Goal: Complete application form

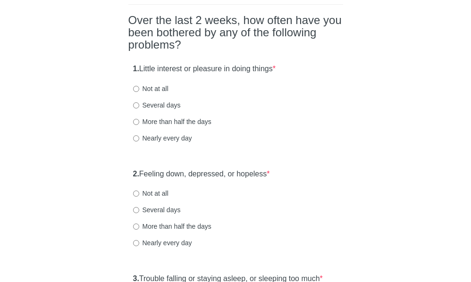
scroll to position [94, 0]
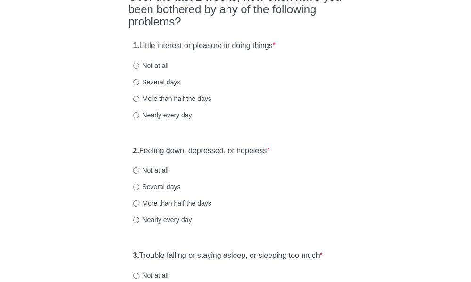
click at [164, 175] on label "Not at all" at bounding box center [150, 170] width 35 height 9
click at [139, 174] on input "Not at all" at bounding box center [136, 171] width 6 height 6
radio input "true"
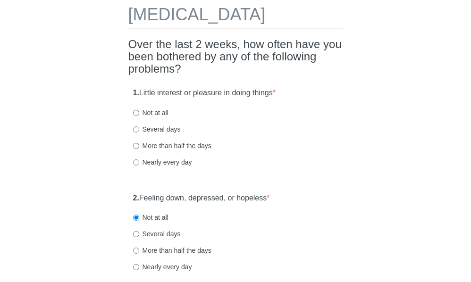
click at [151, 118] on label "Not at all" at bounding box center [150, 112] width 35 height 9
click at [139, 116] on input "Not at all" at bounding box center [136, 113] width 6 height 6
radio input "true"
click at [162, 134] on label "Several days" at bounding box center [157, 129] width 48 height 9
click at [139, 133] on input "Several days" at bounding box center [136, 129] width 6 height 6
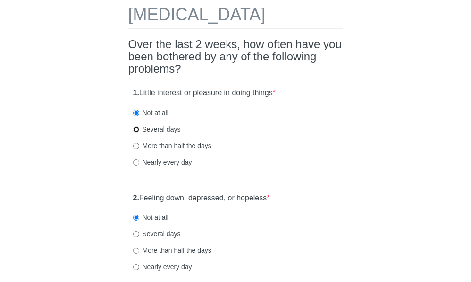
radio input "true"
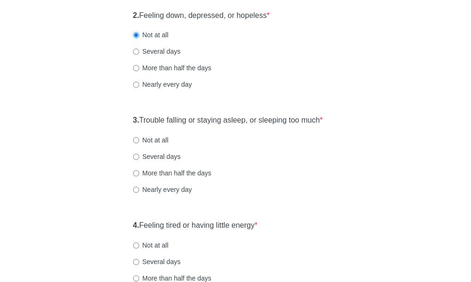
scroll to position [236, 0]
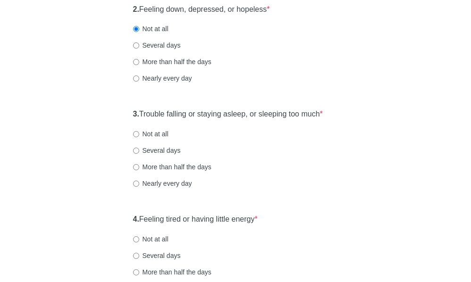
click at [161, 155] on label "Several days" at bounding box center [157, 150] width 48 height 9
click at [139, 154] on input "Several days" at bounding box center [136, 151] width 6 height 6
radio input "true"
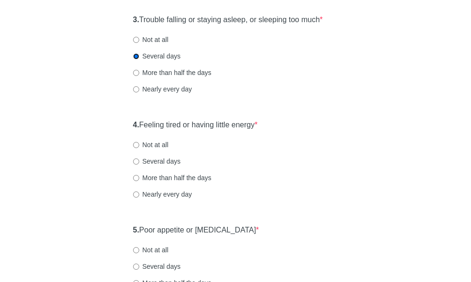
scroll to position [378, 0]
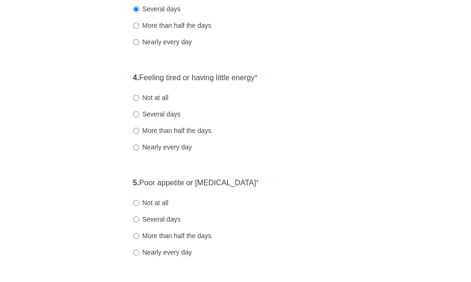
click at [159, 119] on label "Several days" at bounding box center [157, 113] width 48 height 9
click at [139, 118] on input "Several days" at bounding box center [136, 114] width 6 height 6
radio input "true"
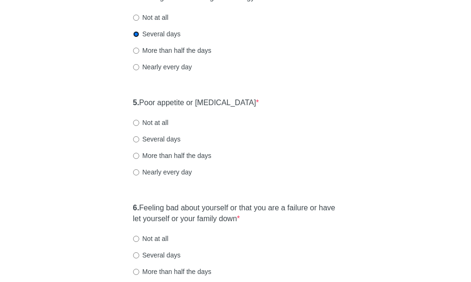
scroll to position [472, 0]
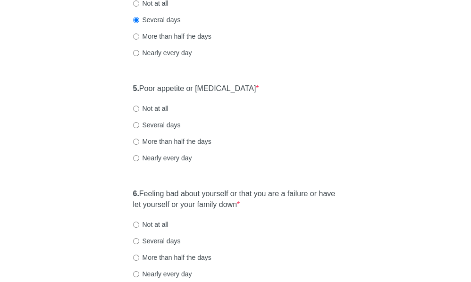
click at [159, 130] on label "Several days" at bounding box center [157, 124] width 48 height 9
click at [139, 128] on input "Several days" at bounding box center [136, 125] width 6 height 6
radio input "true"
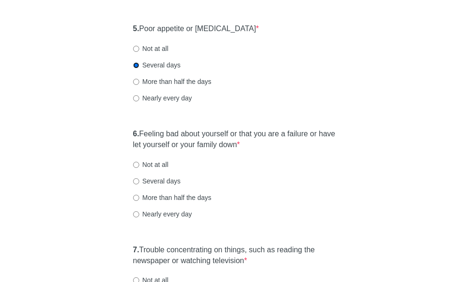
scroll to position [614, 0]
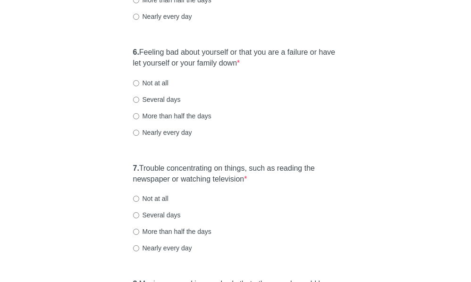
click at [164, 88] on label "Not at all" at bounding box center [150, 82] width 35 height 9
click at [139, 86] on input "Not at all" at bounding box center [136, 83] width 6 height 6
radio input "true"
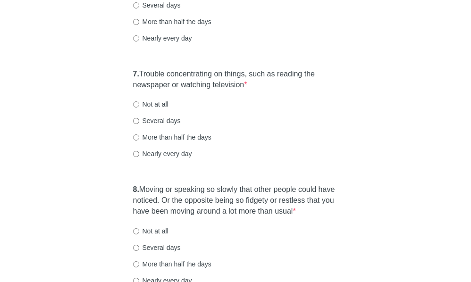
scroll to position [755, 0]
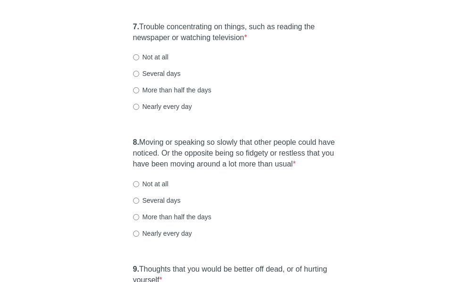
click at [171, 95] on label "More than half the days" at bounding box center [172, 89] width 78 height 9
click at [139, 93] on input "More than half the days" at bounding box center [136, 90] width 6 height 6
radio input "true"
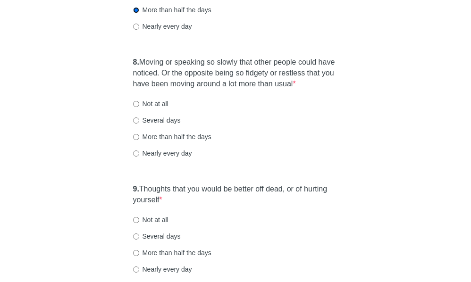
scroll to position [849, 0]
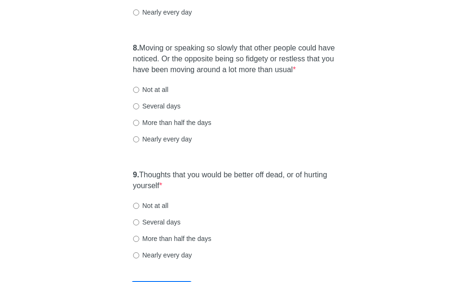
click at [162, 111] on label "Several days" at bounding box center [157, 105] width 48 height 9
click at [139, 109] on input "Several days" at bounding box center [136, 106] width 6 height 6
radio input "true"
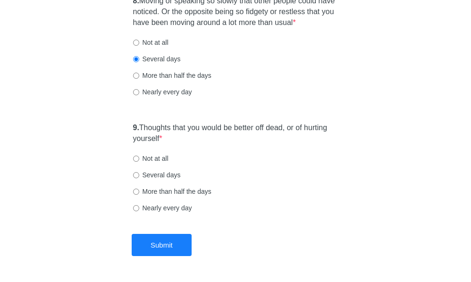
click at [168, 80] on label "More than half the days" at bounding box center [172, 75] width 78 height 9
click at [139, 79] on input "More than half the days" at bounding box center [136, 76] width 6 height 6
radio input "true"
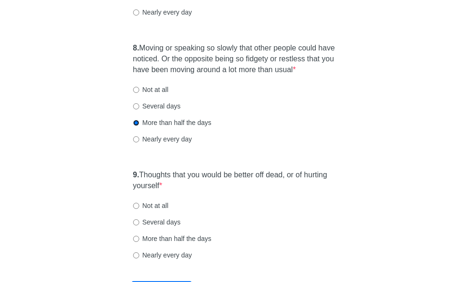
scroll to position [897, 0]
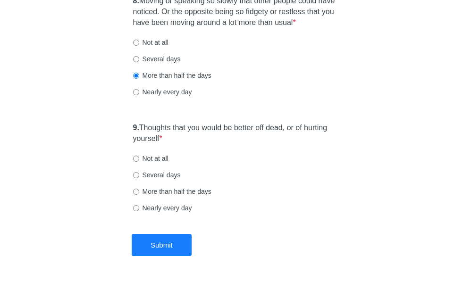
click at [154, 163] on label "Not at all" at bounding box center [150, 158] width 35 height 9
click at [139, 162] on input "Not at all" at bounding box center [136, 159] width 6 height 6
radio input "true"
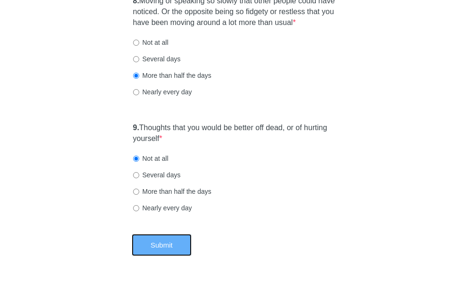
click at [169, 256] on button "Submit" at bounding box center [162, 245] width 60 height 22
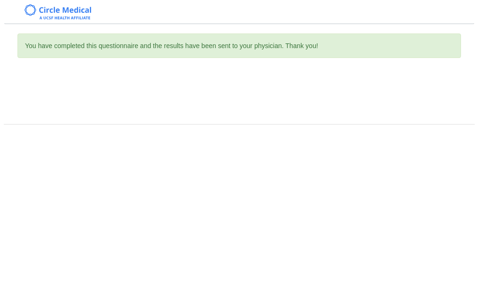
scroll to position [0, 0]
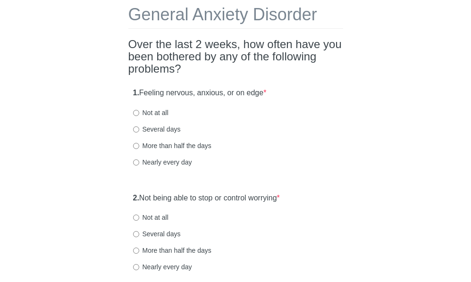
scroll to position [47, 0]
click at [156, 111] on label "Not at all" at bounding box center [150, 112] width 35 height 9
click at [139, 111] on input "Not at all" at bounding box center [136, 113] width 6 height 6
radio input "true"
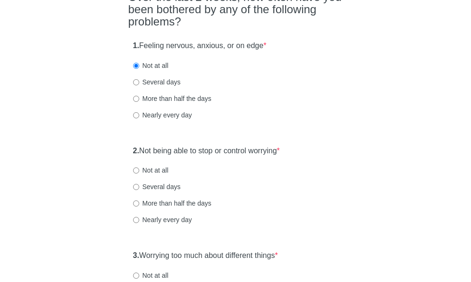
click at [153, 171] on label "Not at all" at bounding box center [150, 170] width 35 height 9
click at [139, 171] on input "Not at all" at bounding box center [136, 171] width 6 height 6
radio input "true"
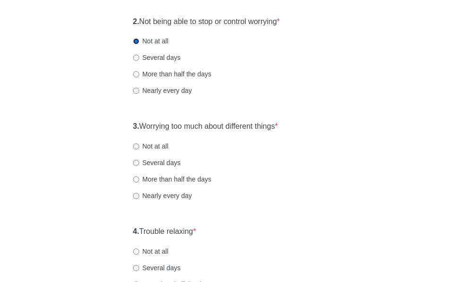
scroll to position [236, 0]
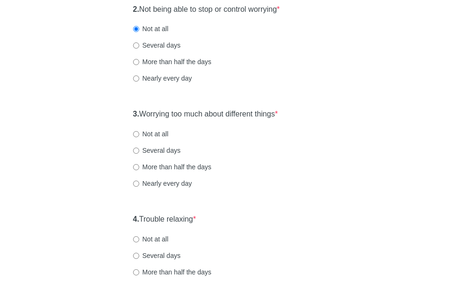
click at [152, 135] on label "Not at all" at bounding box center [150, 133] width 35 height 9
click at [139, 135] on input "Not at all" at bounding box center [136, 134] width 6 height 6
radio input "true"
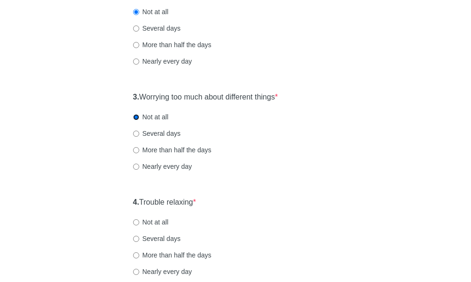
scroll to position [283, 0]
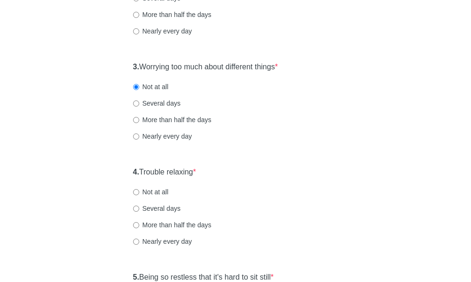
click at [154, 189] on label "Not at all" at bounding box center [150, 191] width 35 height 9
click at [139, 189] on input "Not at all" at bounding box center [136, 192] width 6 height 6
radio input "true"
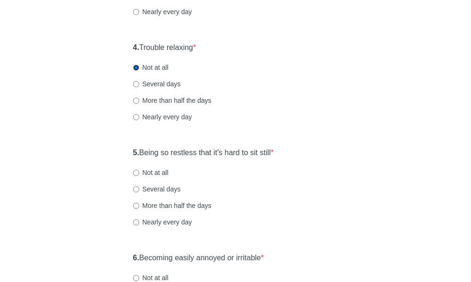
scroll to position [425, 0]
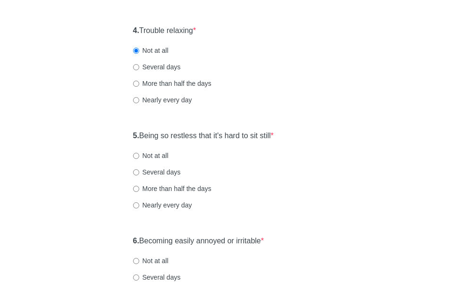
click at [356, 210] on div "General Anxiety Disorder Over the last 2 weeks, how often have you been bothere…" at bounding box center [236, 25] width 458 height 833
click at [164, 172] on label "Several days" at bounding box center [157, 172] width 48 height 9
click at [139, 172] on input "Several days" at bounding box center [136, 172] width 6 height 6
radio input "true"
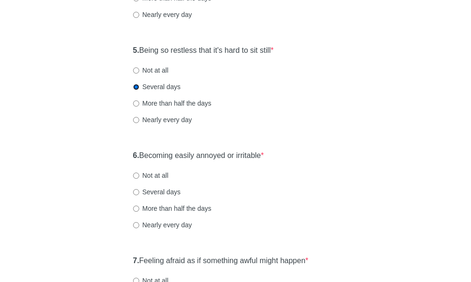
scroll to position [519, 0]
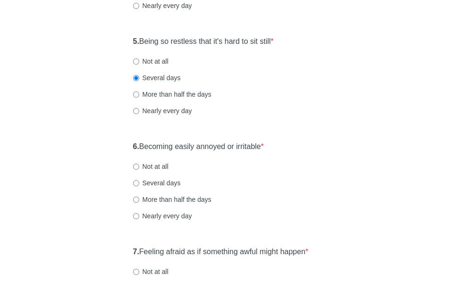
click at [148, 184] on label "Several days" at bounding box center [157, 182] width 48 height 9
click at [139, 184] on input "Several days" at bounding box center [136, 183] width 6 height 6
radio input "true"
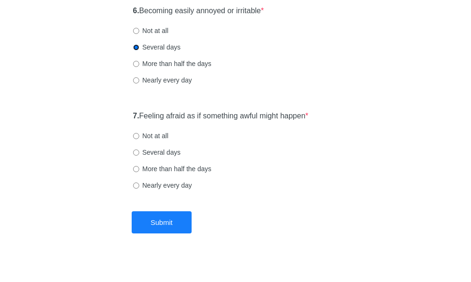
scroll to position [661, 0]
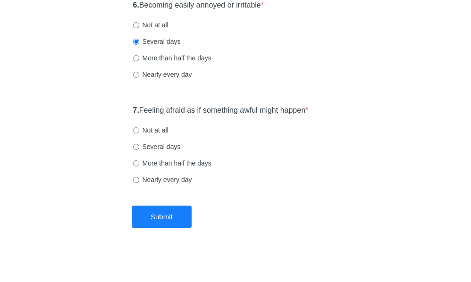
click at [154, 129] on label "Not at all" at bounding box center [150, 130] width 35 height 9
click at [139, 129] on input "Not at all" at bounding box center [136, 130] width 6 height 6
radio input "true"
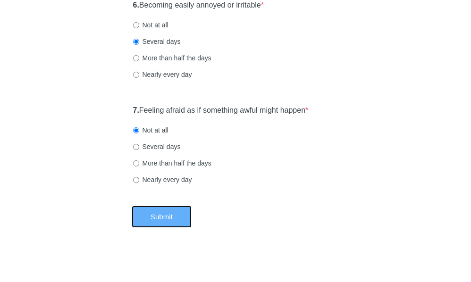
click at [157, 211] on button "Submit" at bounding box center [162, 217] width 60 height 22
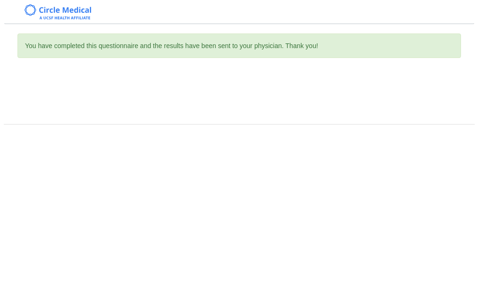
scroll to position [0, 0]
